Goal: Task Accomplishment & Management: Manage account settings

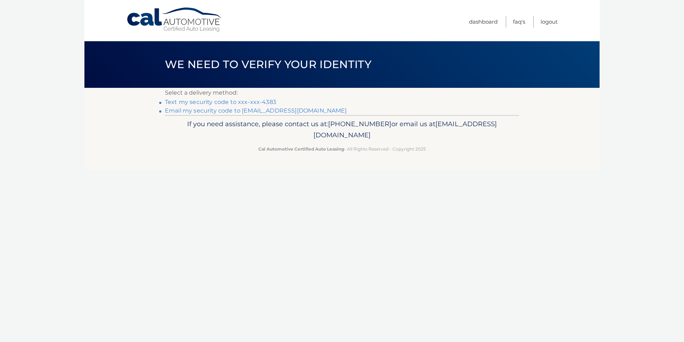
click at [210, 102] on link "Text my security code to xxx-xxx-4383" at bounding box center [220, 101] width 111 height 7
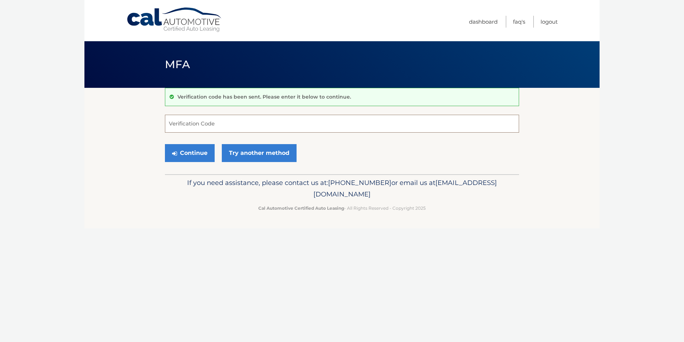
click at [175, 123] on input "Verification Code" at bounding box center [342, 124] width 354 height 18
type input "184897"
click at [193, 151] on button "Continue" at bounding box center [190, 153] width 50 height 18
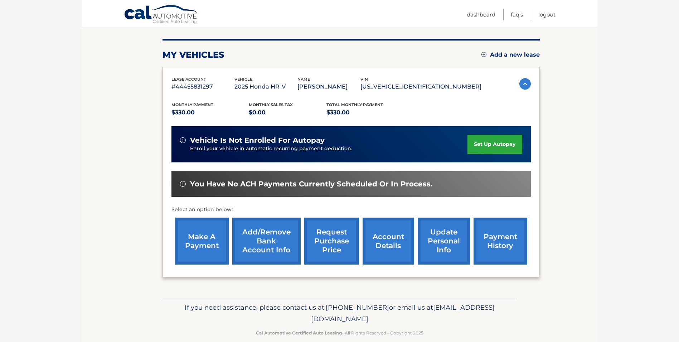
scroll to position [92, 0]
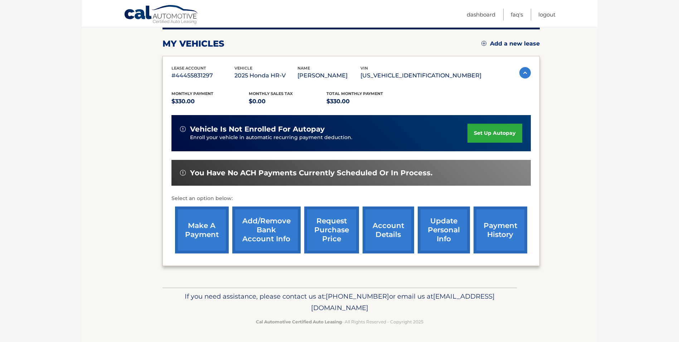
click at [381, 233] on link "account details" at bounding box center [389, 229] width 52 height 47
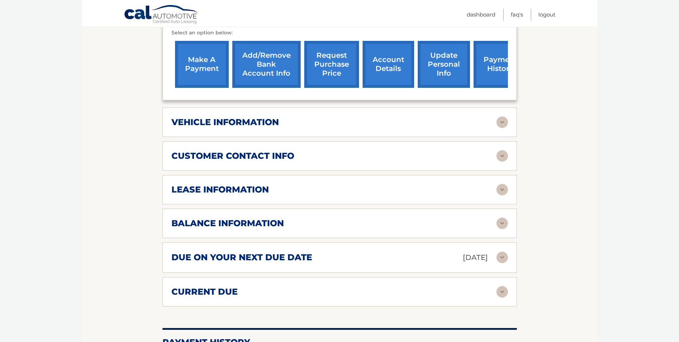
scroll to position [330, 0]
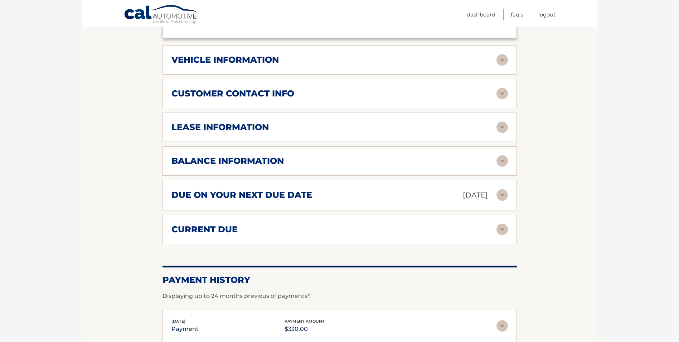
click at [502, 229] on img at bounding box center [502, 228] width 11 height 11
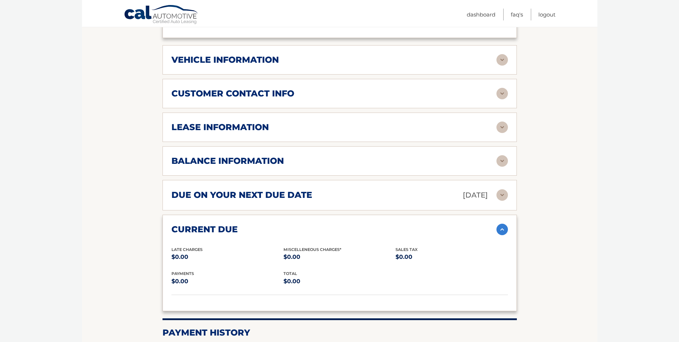
drag, startPoint x: 500, startPoint y: 230, endPoint x: 519, endPoint y: 242, distance: 22.2
click at [501, 230] on img at bounding box center [502, 228] width 11 height 11
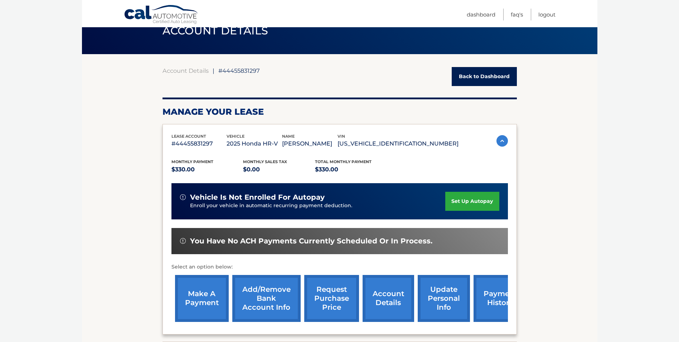
scroll to position [0, 0]
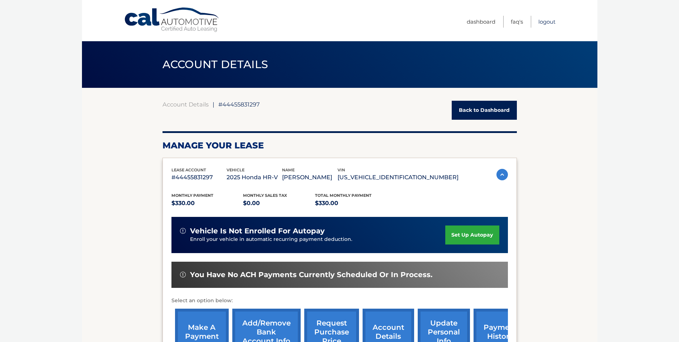
click at [547, 20] on link "Logout" at bounding box center [546, 22] width 17 height 12
